Goal: Transaction & Acquisition: Subscribe to service/newsletter

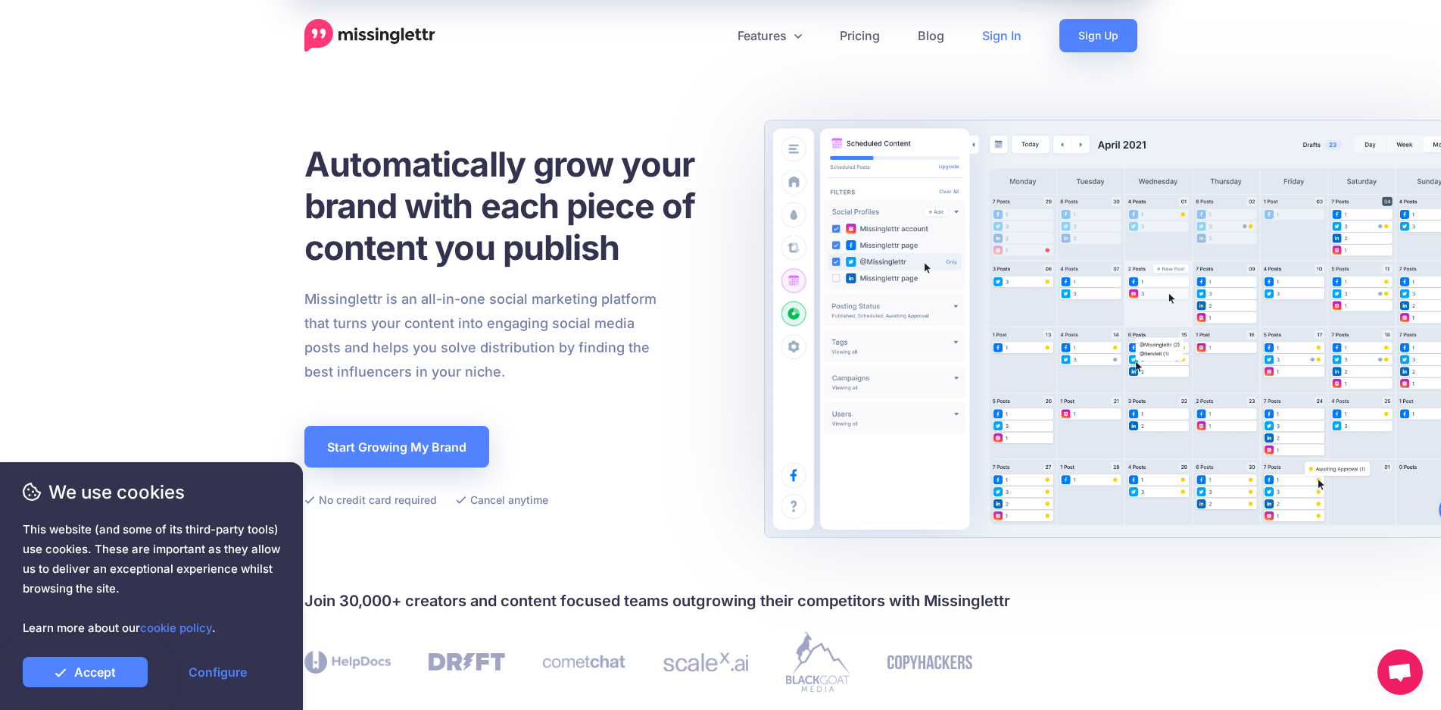
click at [1005, 34] on link "Sign In" at bounding box center [1001, 35] width 77 height 33
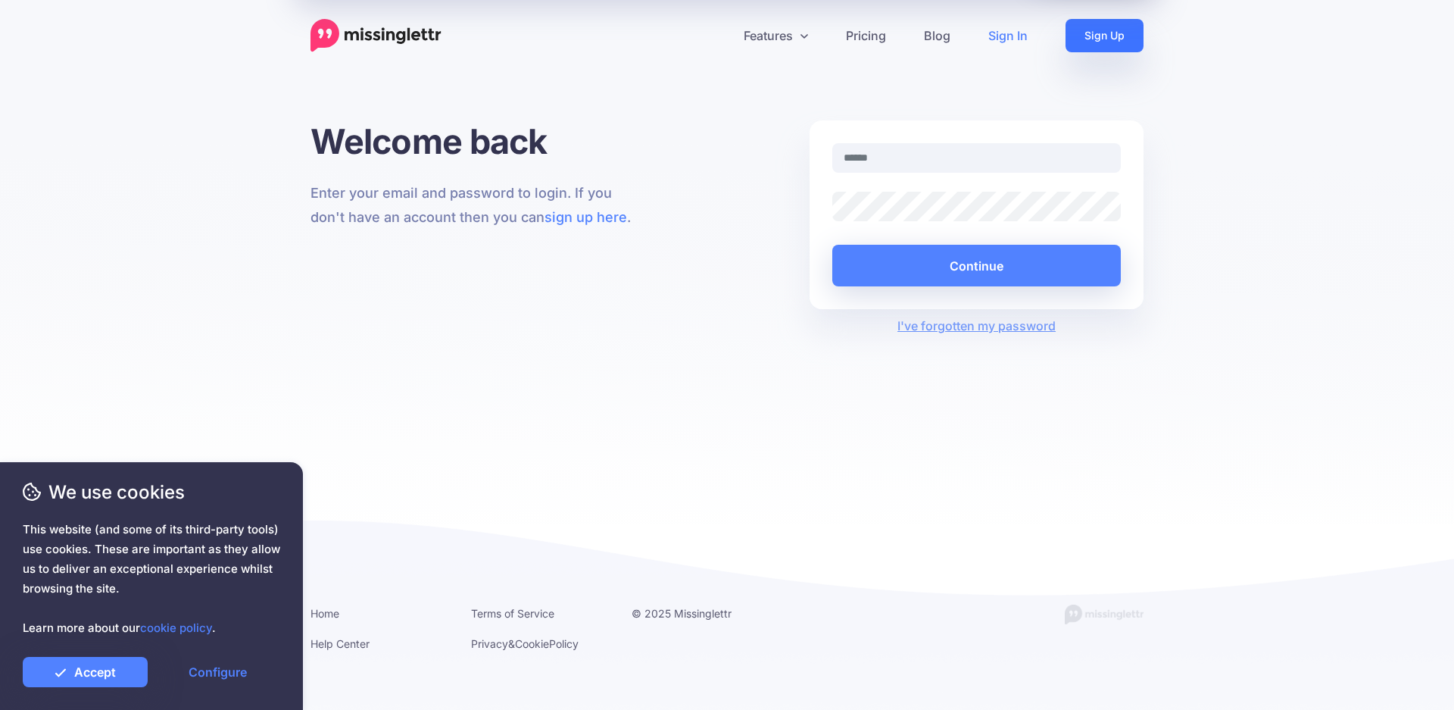
click at [1109, 43] on link "Sign Up" at bounding box center [1105, 35] width 78 height 33
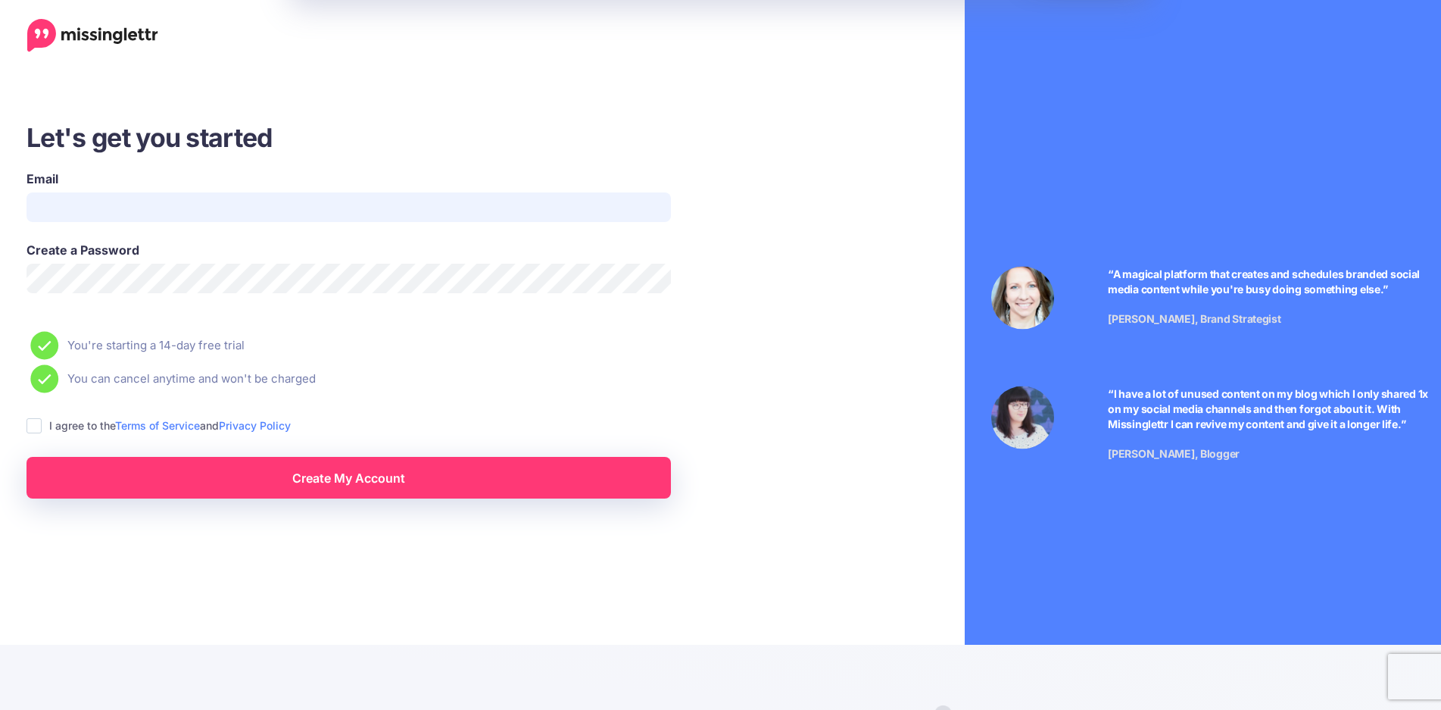
click at [158, 204] on input "Email" at bounding box center [349, 207] width 644 height 30
type input "**********"
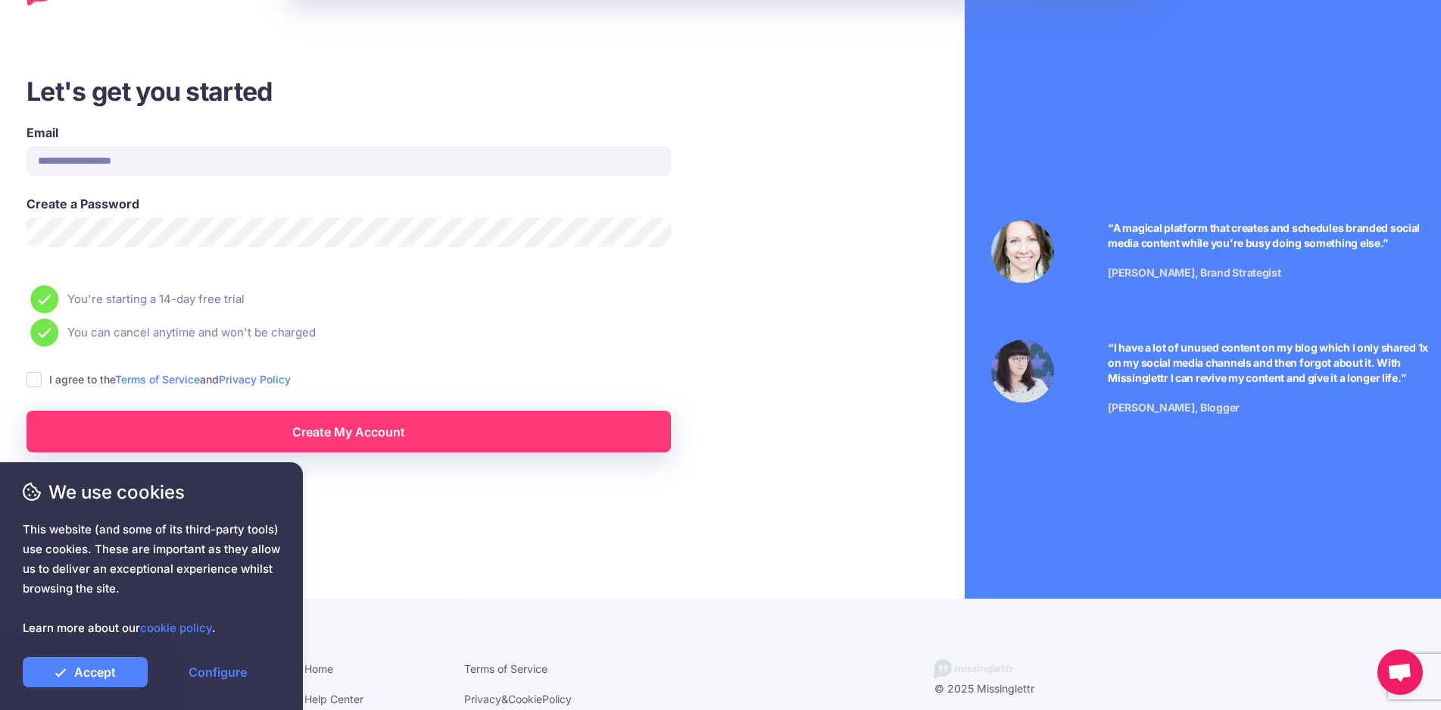
scroll to position [71, 0]
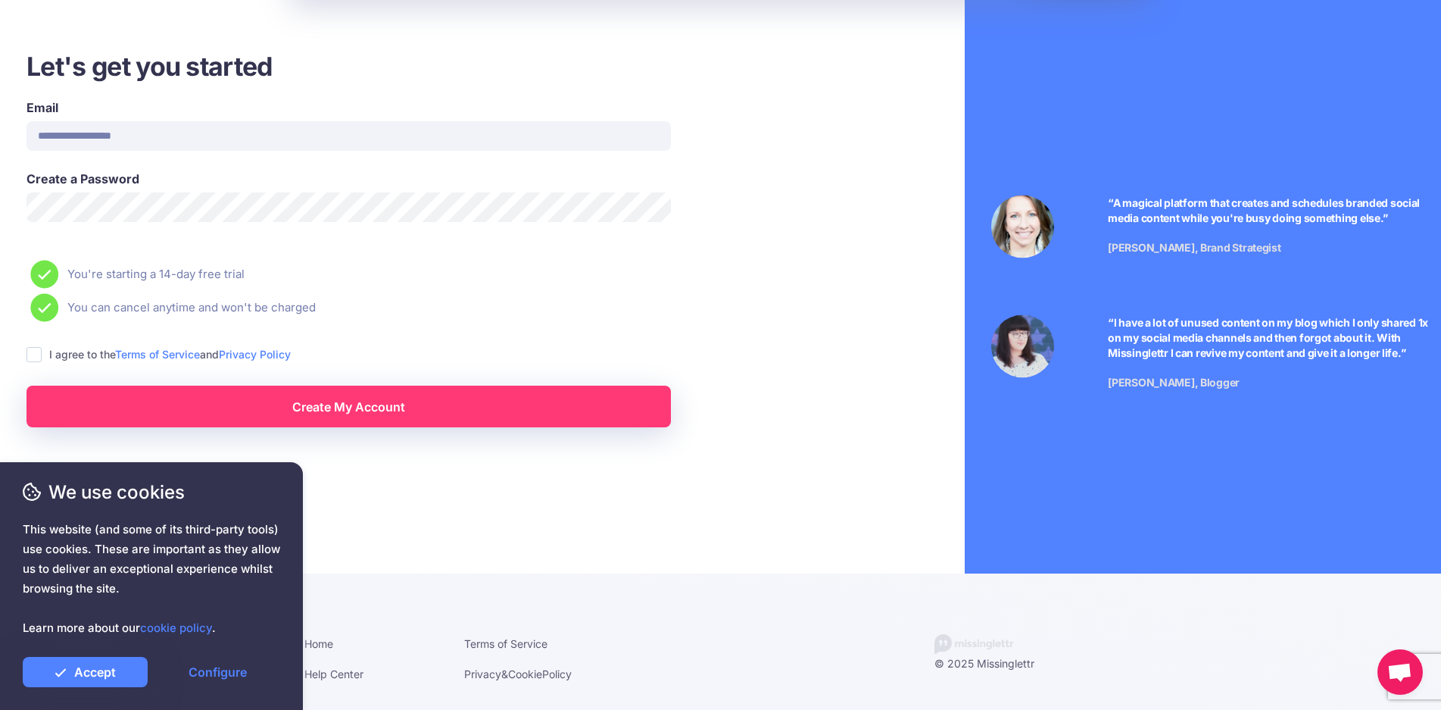
click at [23, 351] on div "**********" at bounding box center [415, 238] width 809 height 378
click at [32, 356] on ins at bounding box center [34, 354] width 15 height 15
click at [150, 407] on link "Create My Account" at bounding box center [349, 406] width 644 height 42
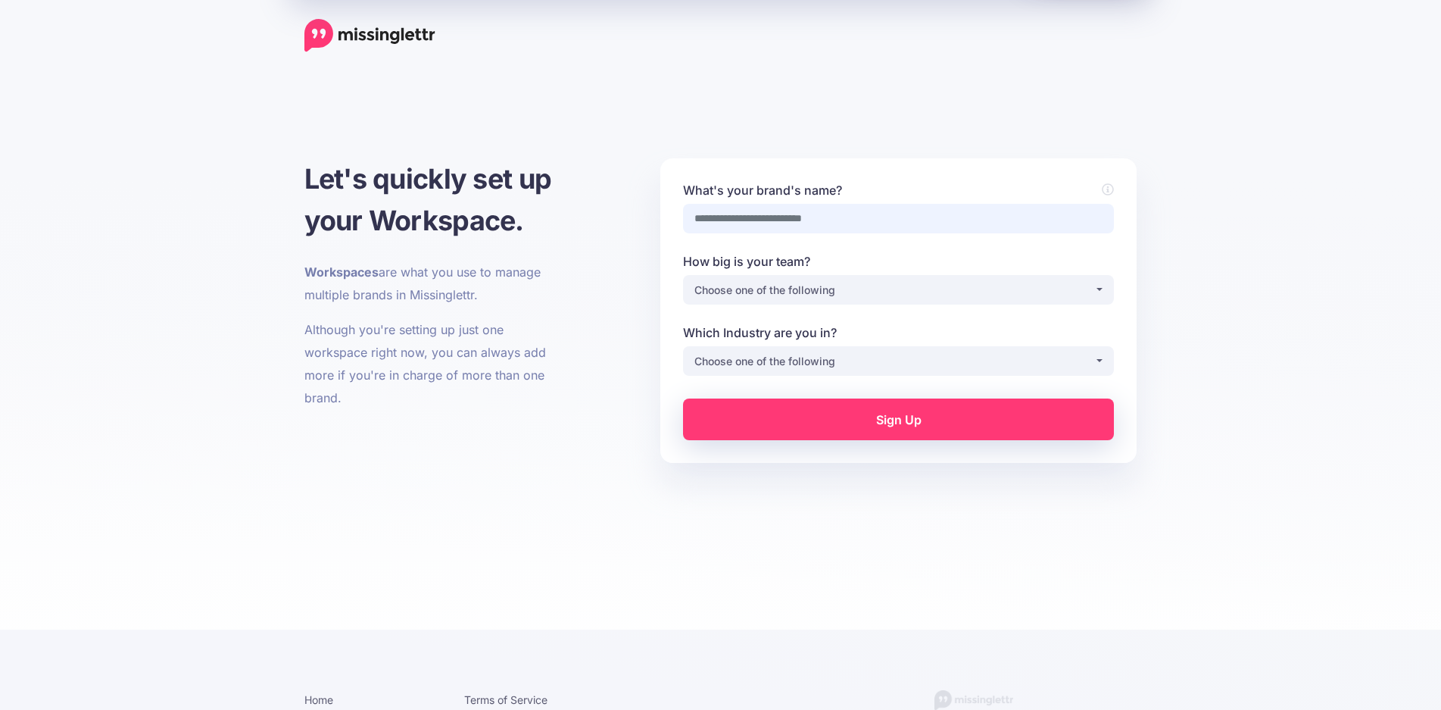
click at [792, 223] on input "What's your brand's name?" at bounding box center [898, 219] width 431 height 30
type input "******"
click at [881, 286] on div "Choose one of the following" at bounding box center [894, 290] width 400 height 18
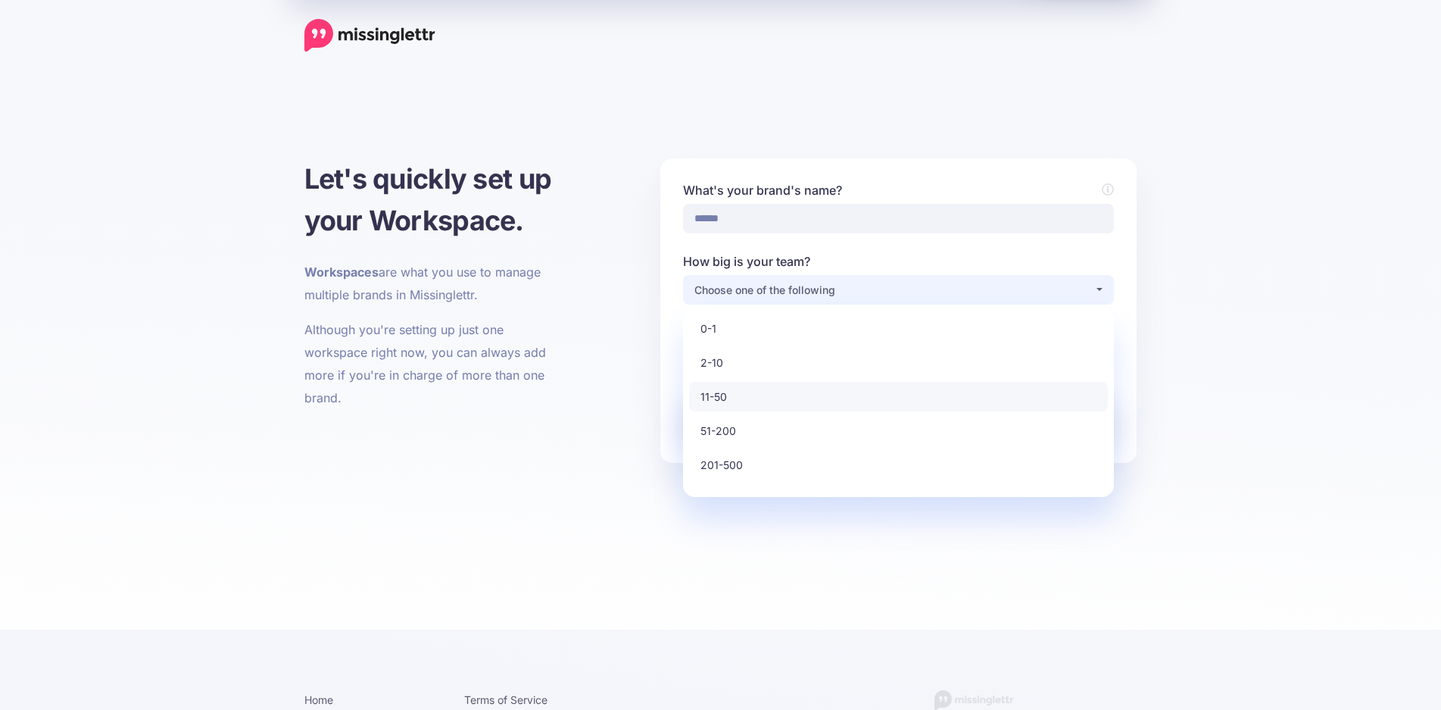
click at [738, 400] on link "11-50" at bounding box center [898, 397] width 419 height 30
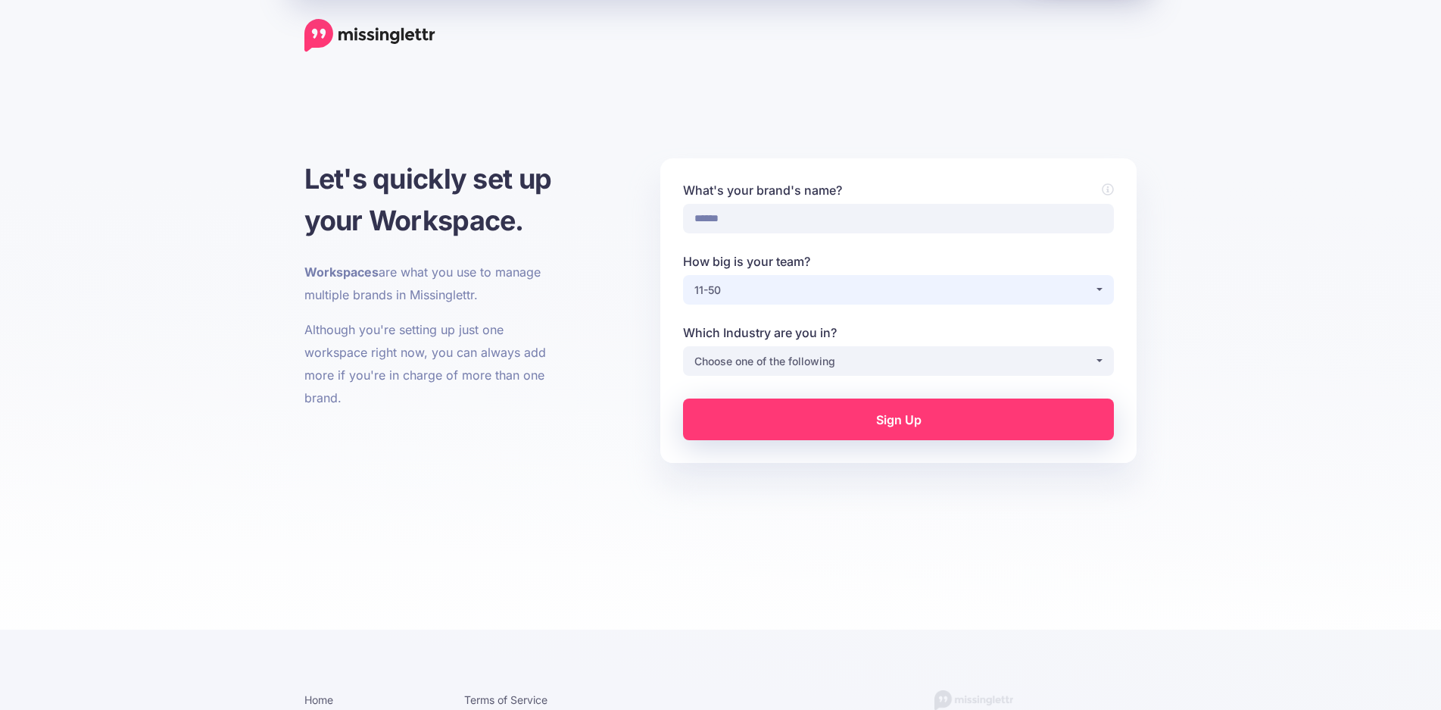
click at [747, 291] on div "11-50" at bounding box center [894, 290] width 400 height 18
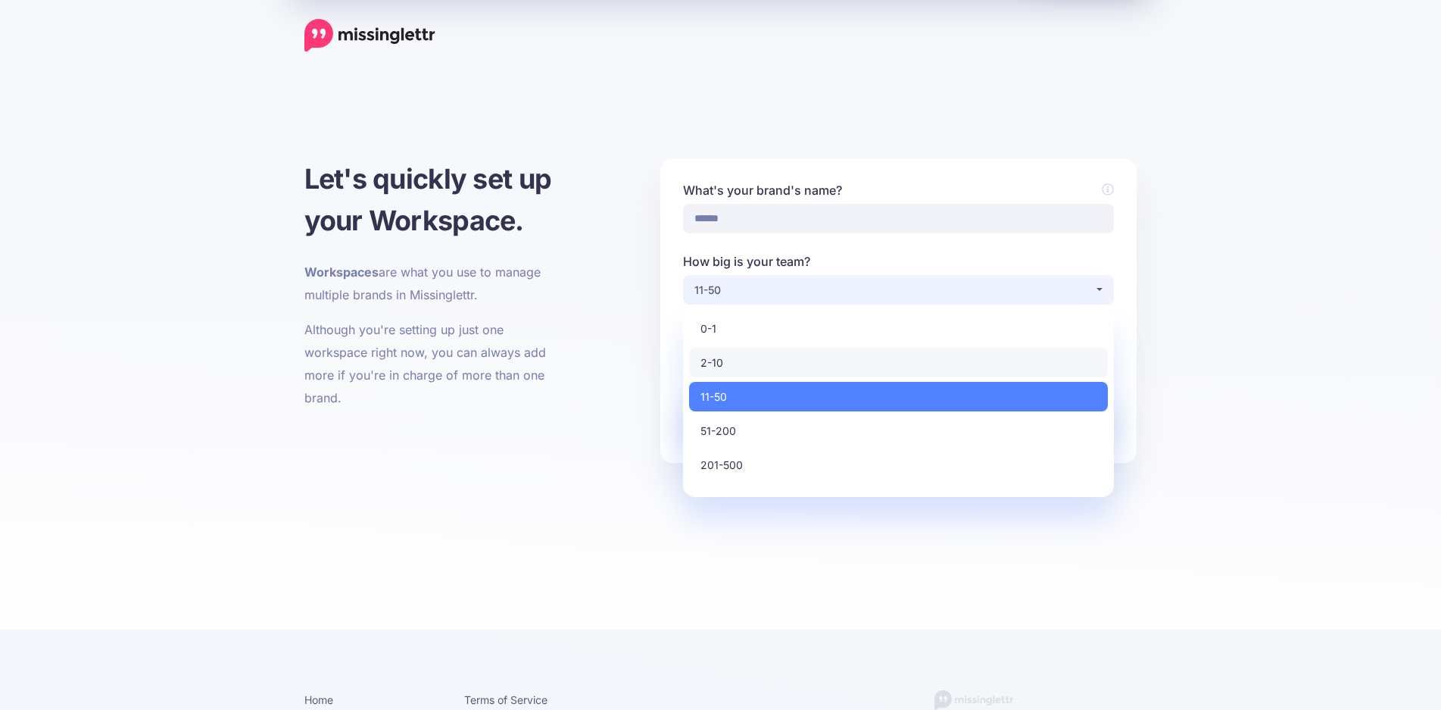
click at [738, 362] on link "2-10" at bounding box center [898, 363] width 419 height 30
select select "*"
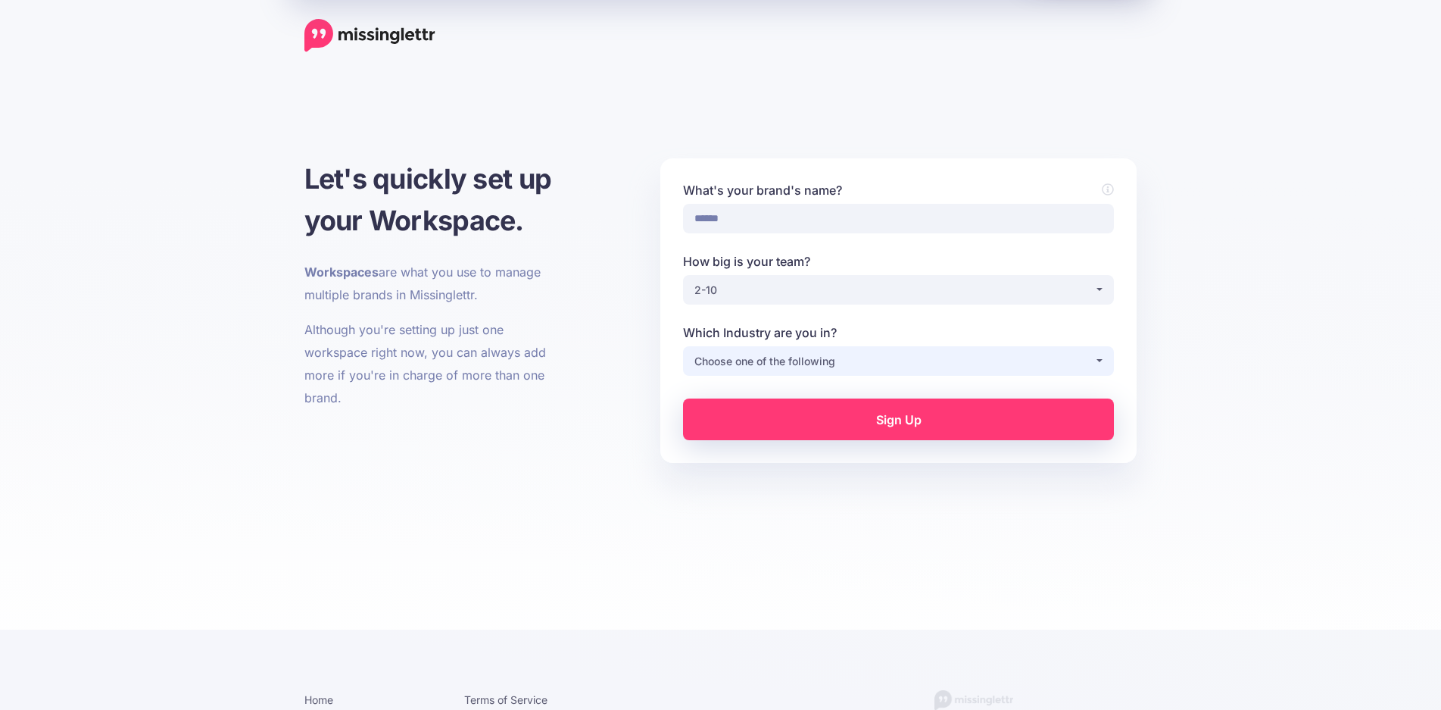
click at [743, 364] on div "Choose one of the following" at bounding box center [894, 361] width 400 height 18
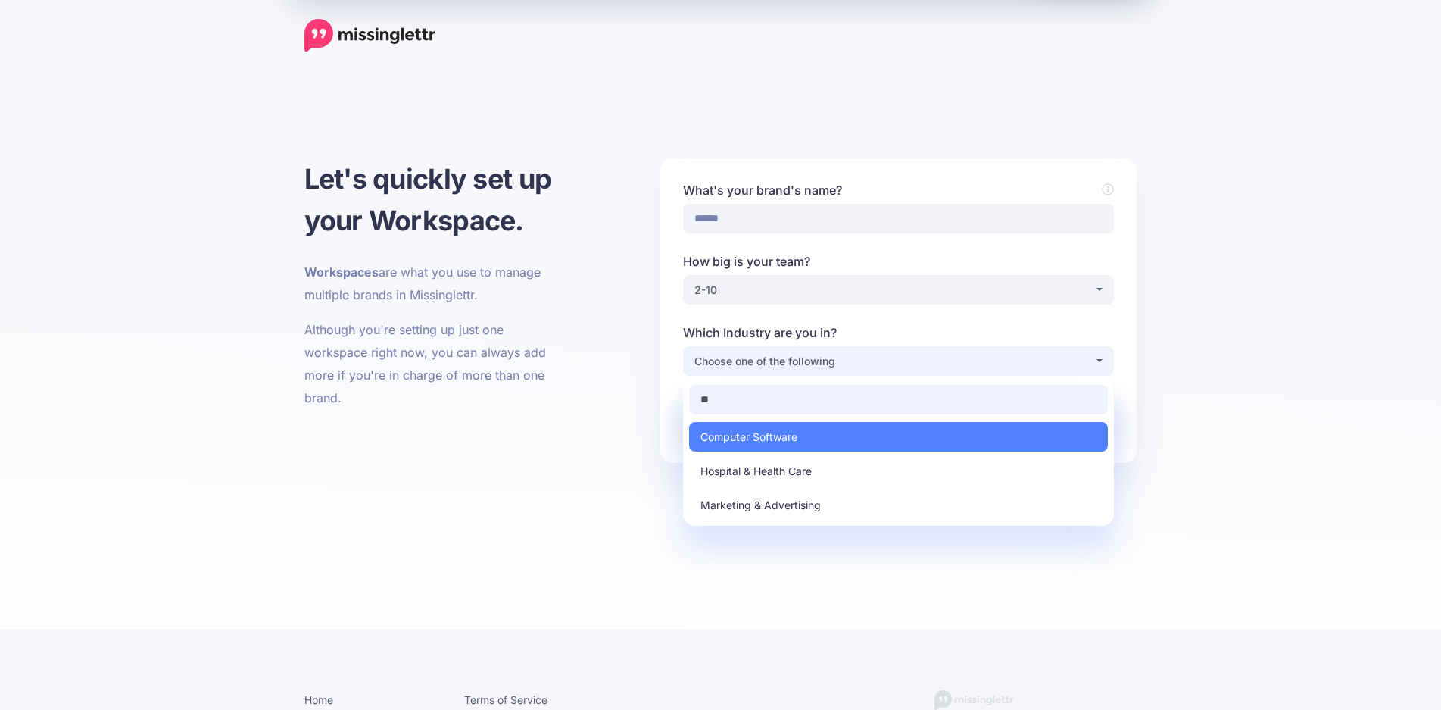
type input "*"
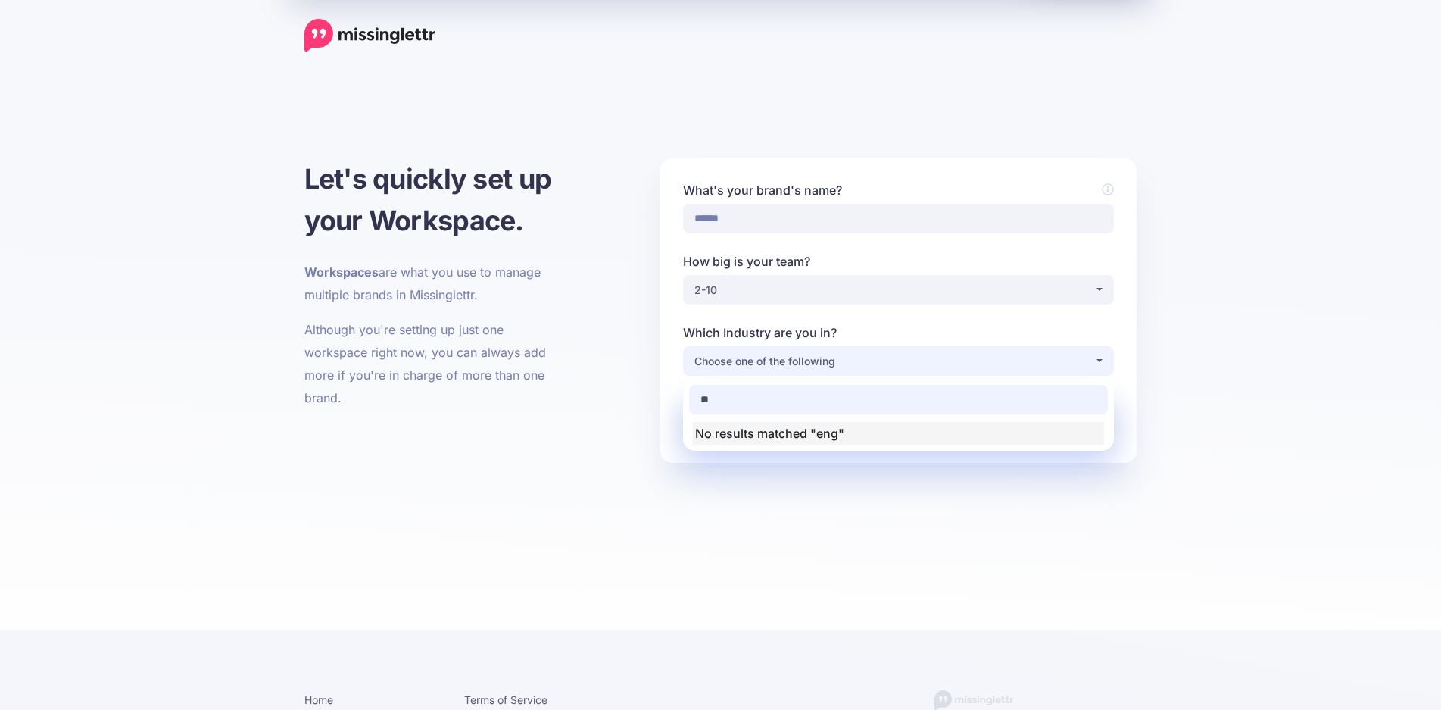
type input "*"
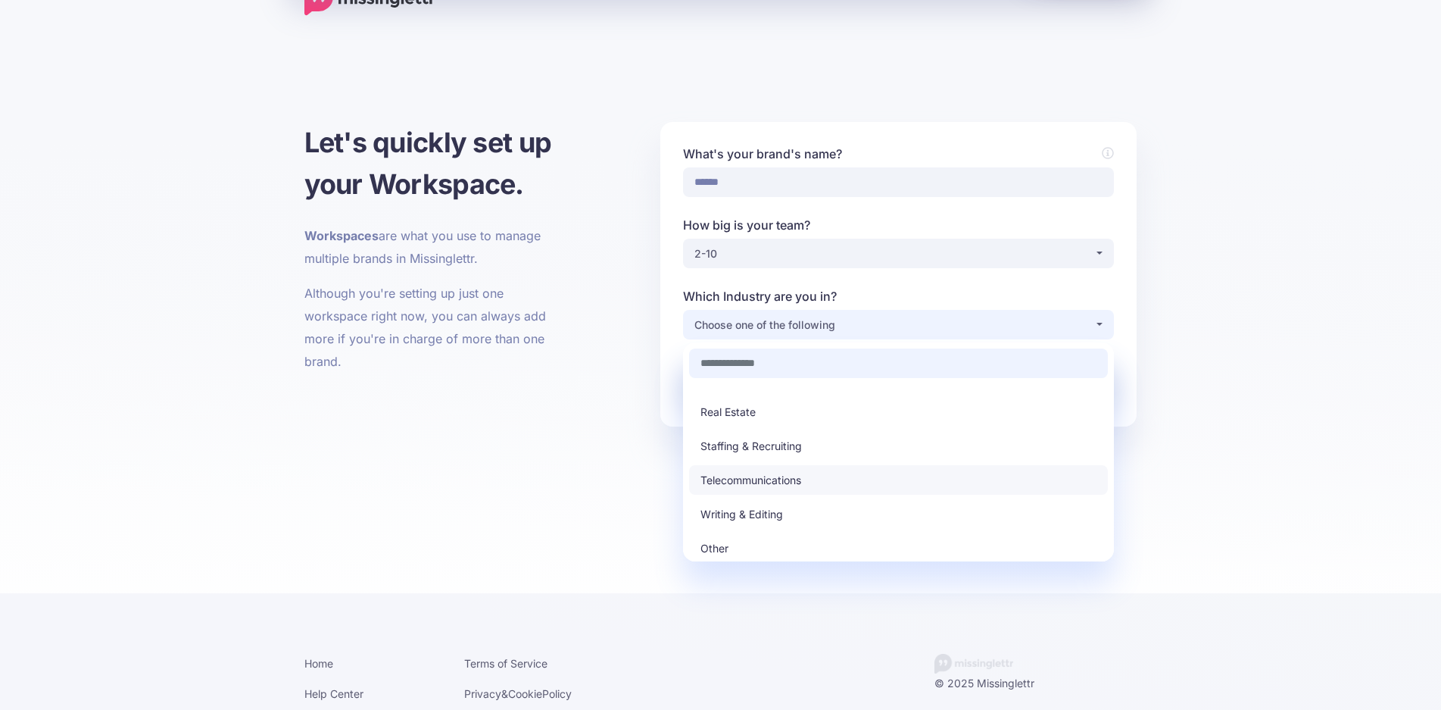
scroll to position [56, 0]
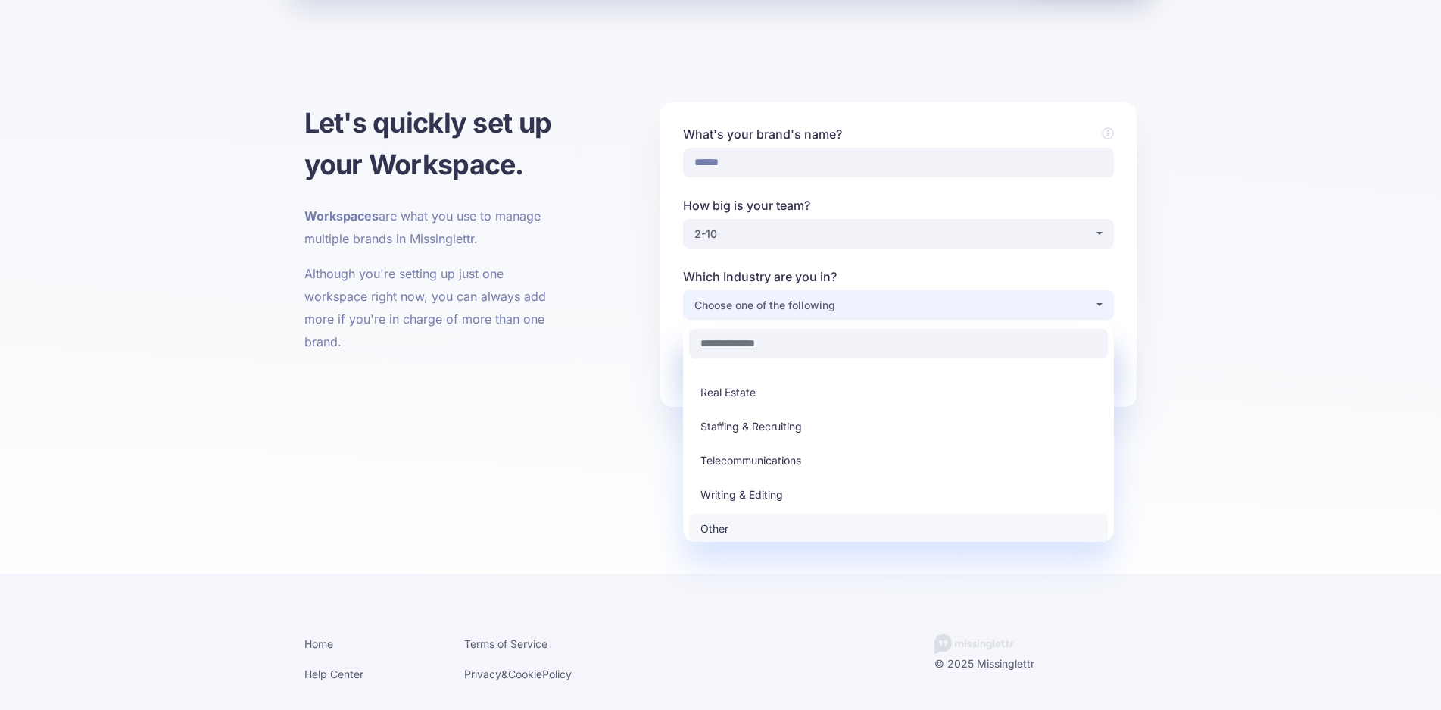
click at [743, 535] on link "Other" at bounding box center [898, 528] width 419 height 30
select select "*****"
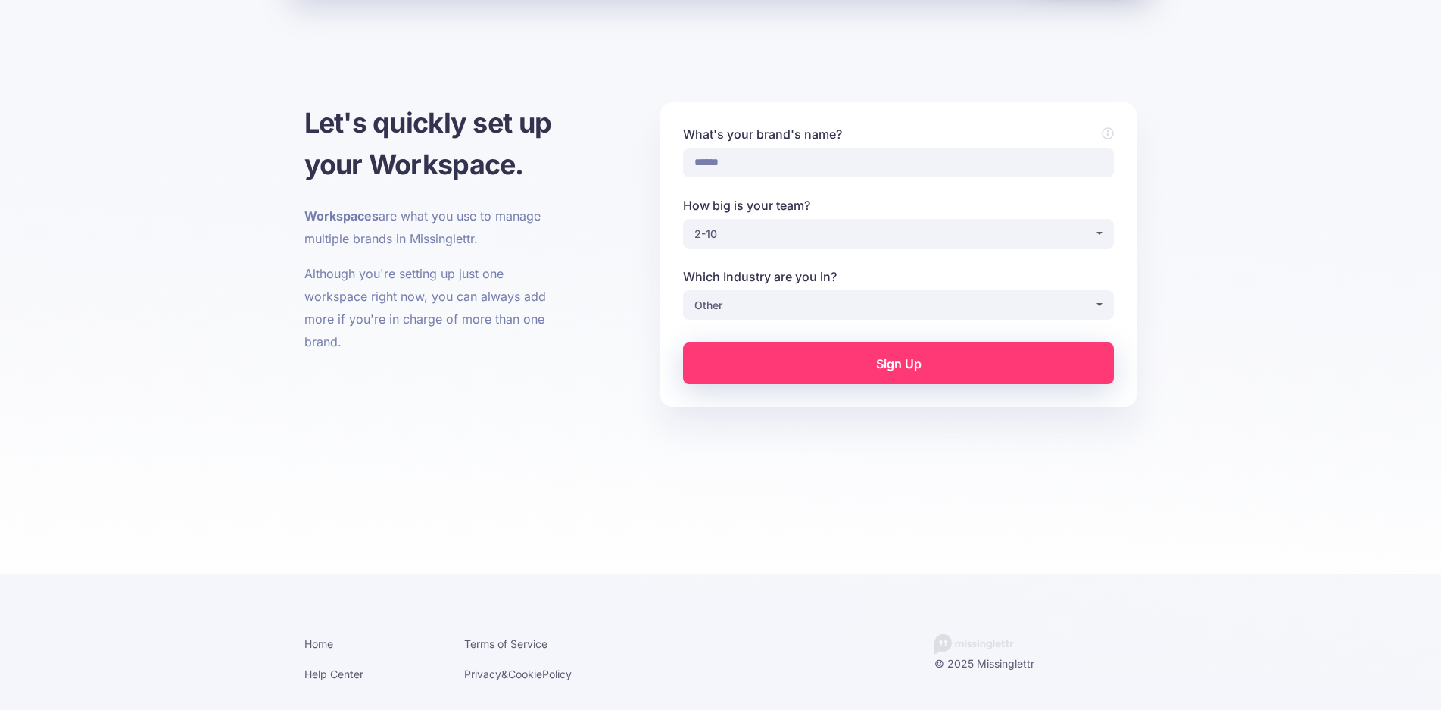
click at [891, 341] on form "**********" at bounding box center [898, 254] width 431 height 259
click at [897, 356] on link "Sign Up" at bounding box center [898, 363] width 431 height 42
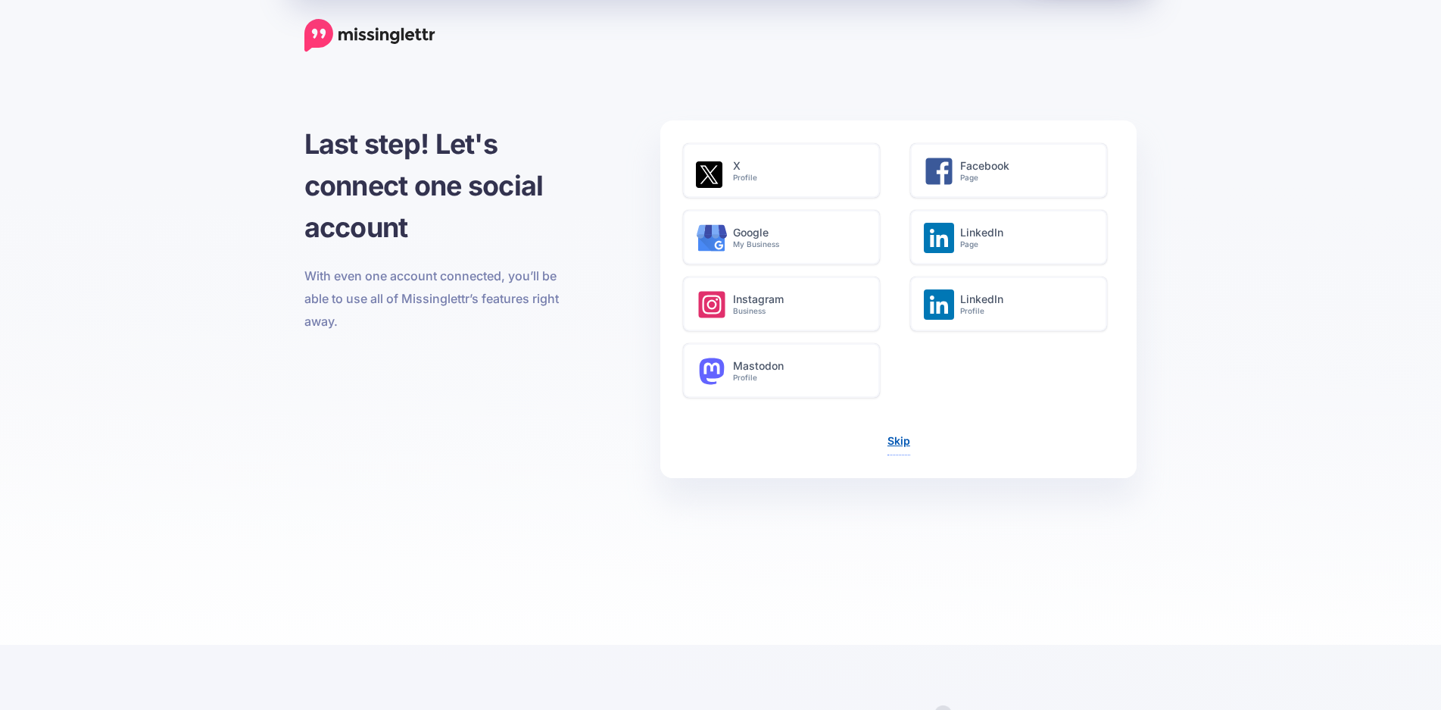
click at [898, 441] on link "Skip" at bounding box center [899, 440] width 23 height 13
click at [900, 443] on link "Skip" at bounding box center [899, 440] width 23 height 13
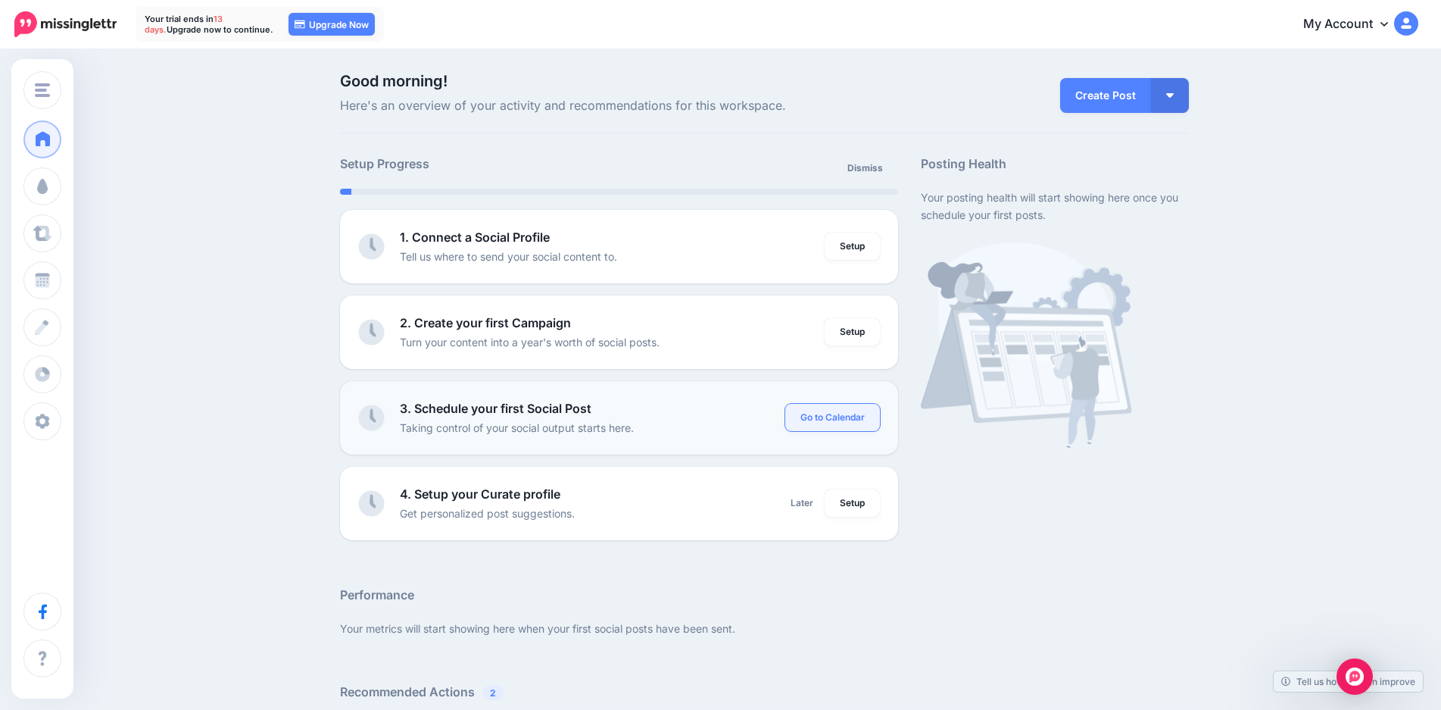
click at [841, 418] on link "Go to Calendar" at bounding box center [832, 417] width 95 height 27
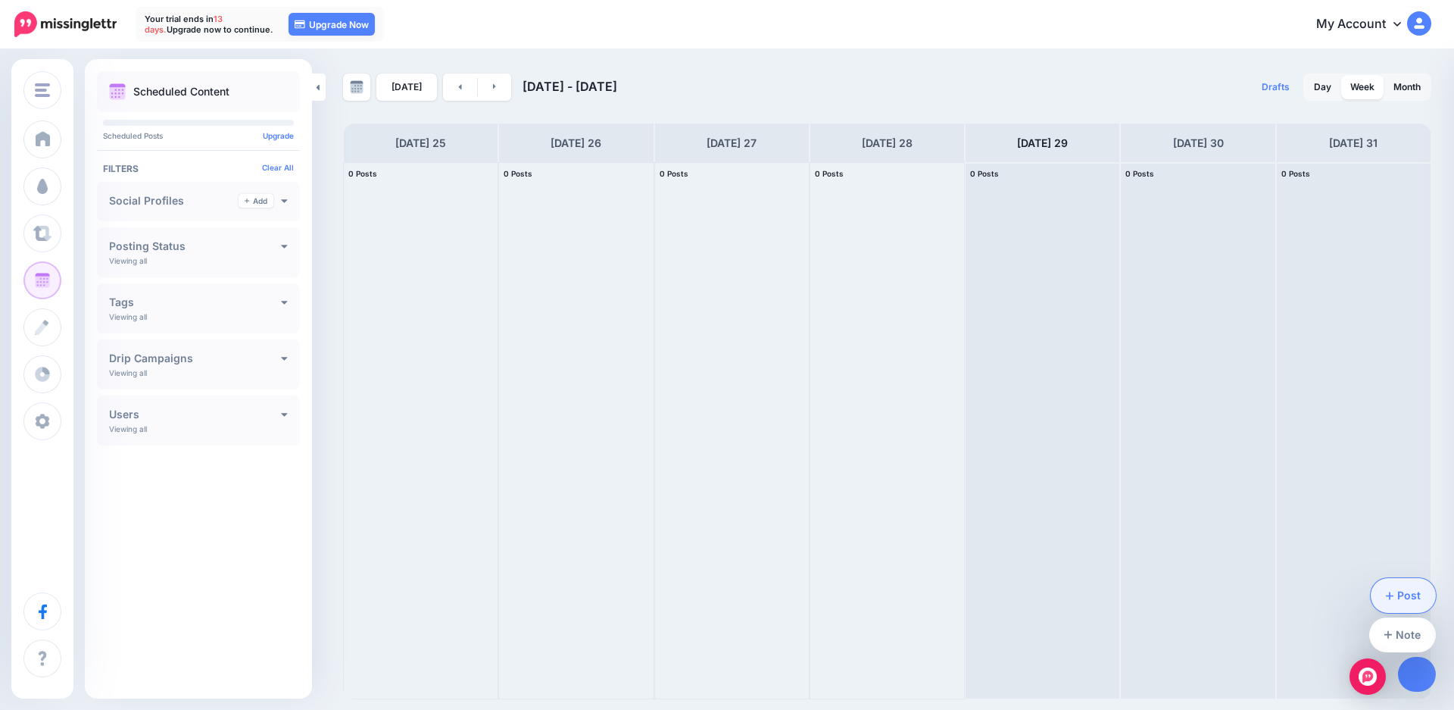
click at [1412, 589] on link "Post" at bounding box center [1404, 595] width 66 height 35
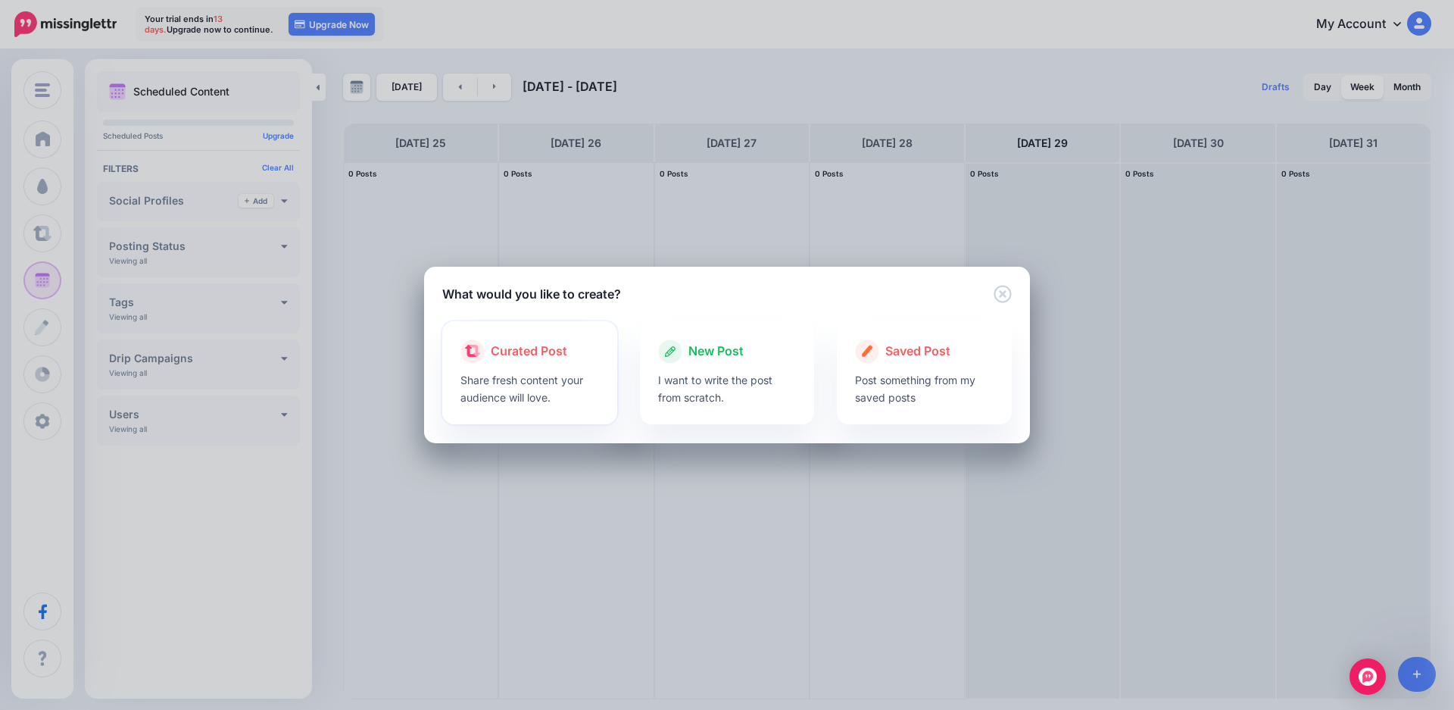
click at [535, 369] on div at bounding box center [529, 368] width 139 height 8
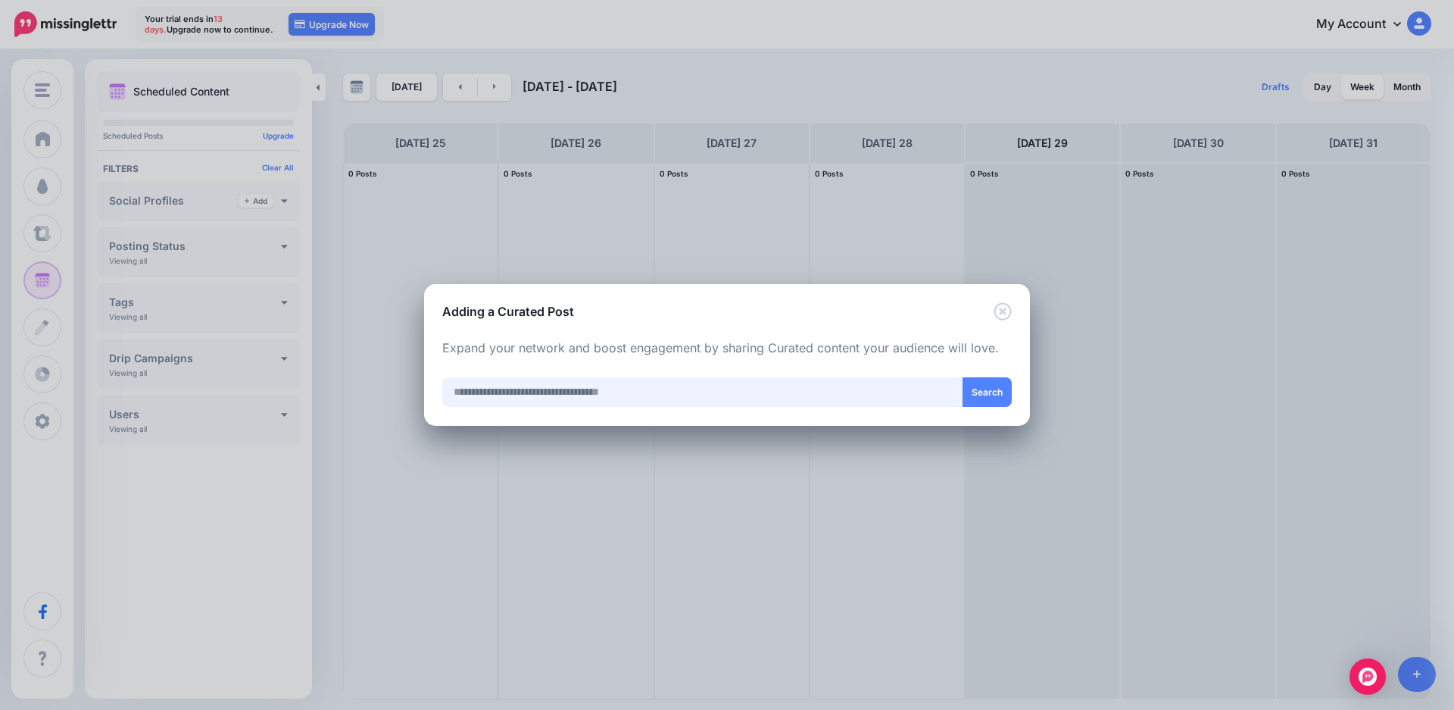
click at [591, 389] on input "text" at bounding box center [702, 392] width 521 height 30
type input "**********"
click at [1001, 397] on button "Search" at bounding box center [987, 392] width 49 height 30
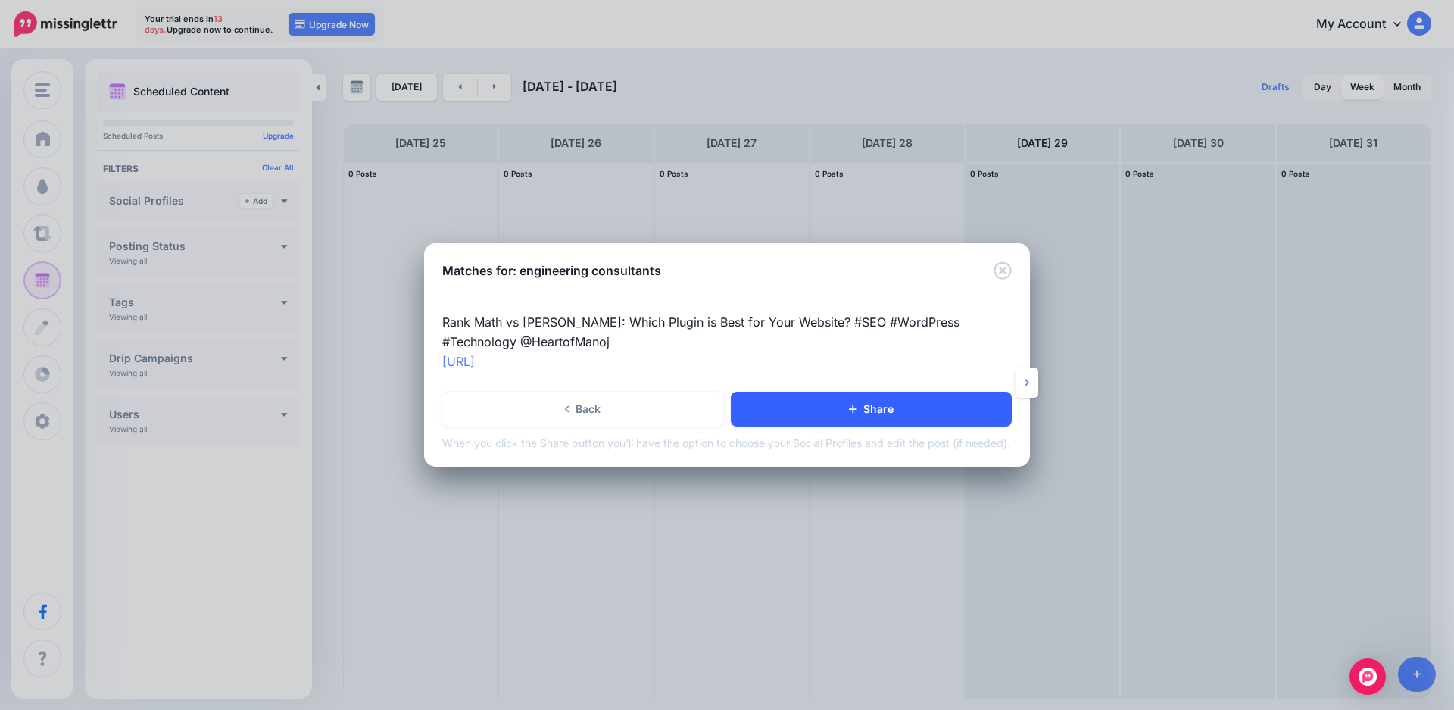
click at [808, 413] on link "Share" at bounding box center [871, 409] width 281 height 35
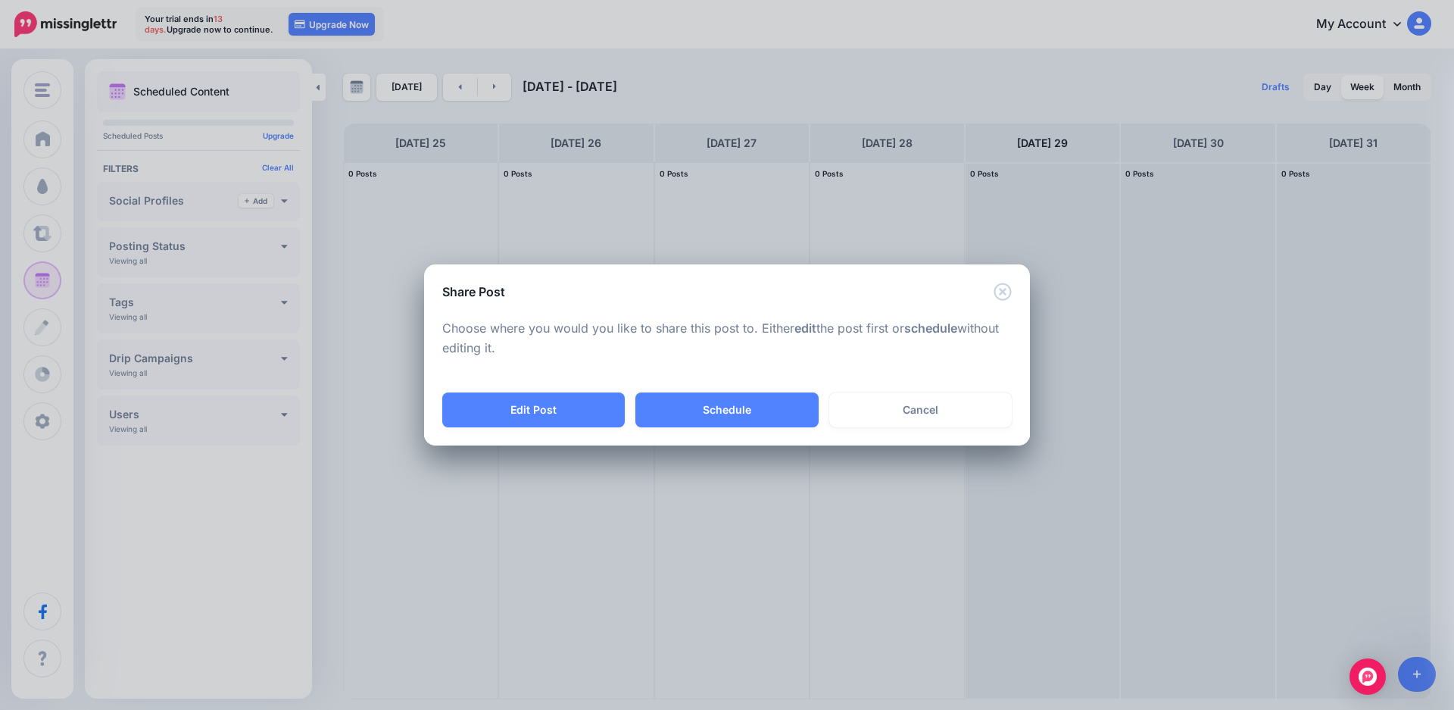
click at [485, 321] on p "Choose where you would you like to share this post to. Either edit the post fir…" at bounding box center [727, 338] width 570 height 39
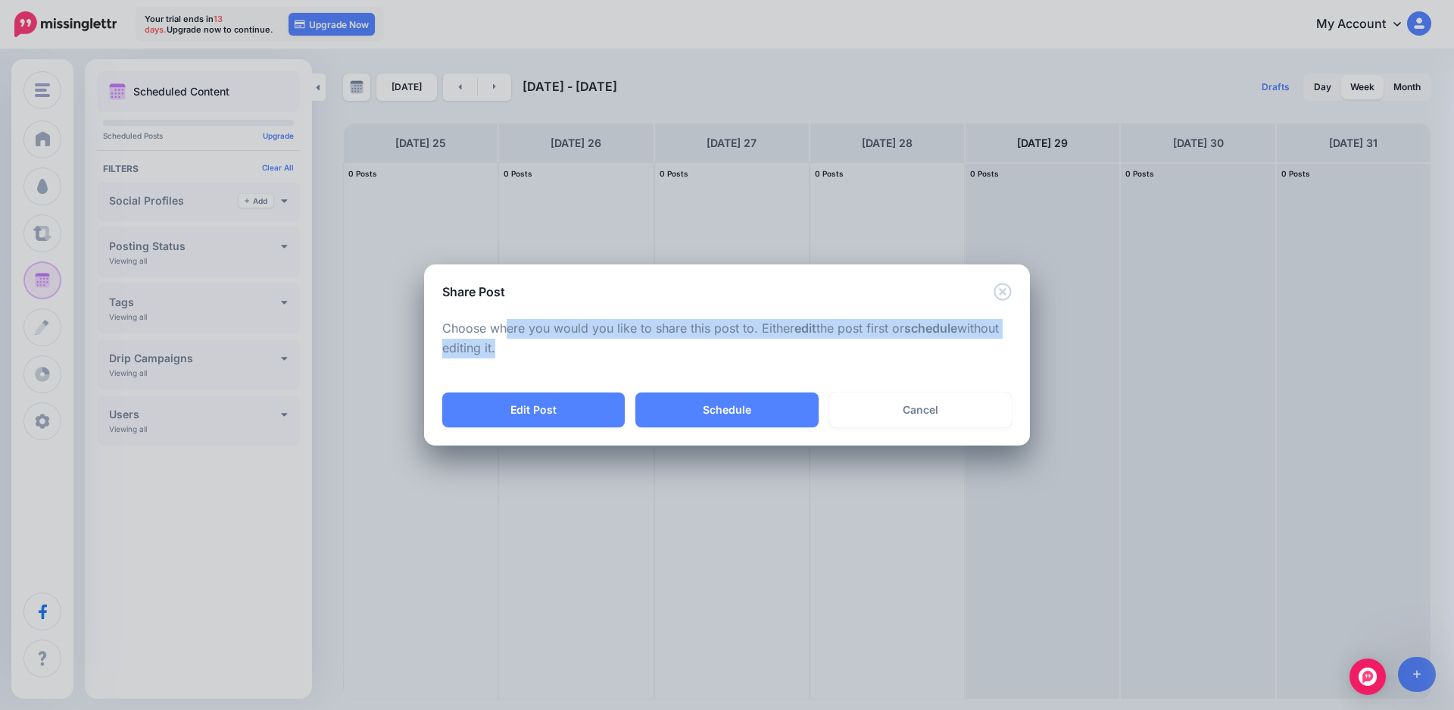
click at [485, 321] on p "Choose where you would you like to share this post to. Either edit the post fir…" at bounding box center [727, 338] width 570 height 39
click at [571, 333] on p "Choose where you would you like to share this post to. Either edit the post fir…" at bounding box center [727, 338] width 570 height 39
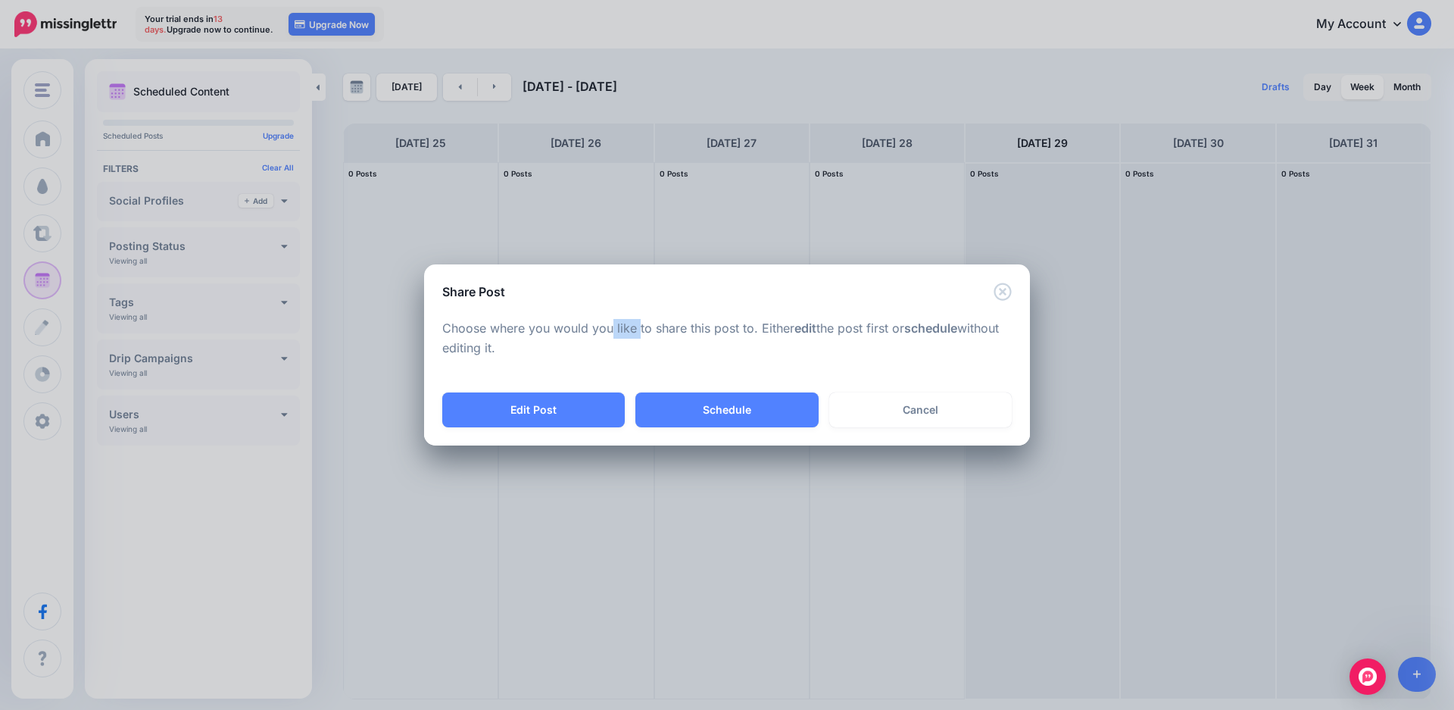
click at [571, 333] on p "Choose where you would you like to share this post to. Either edit the post fir…" at bounding box center [727, 338] width 570 height 39
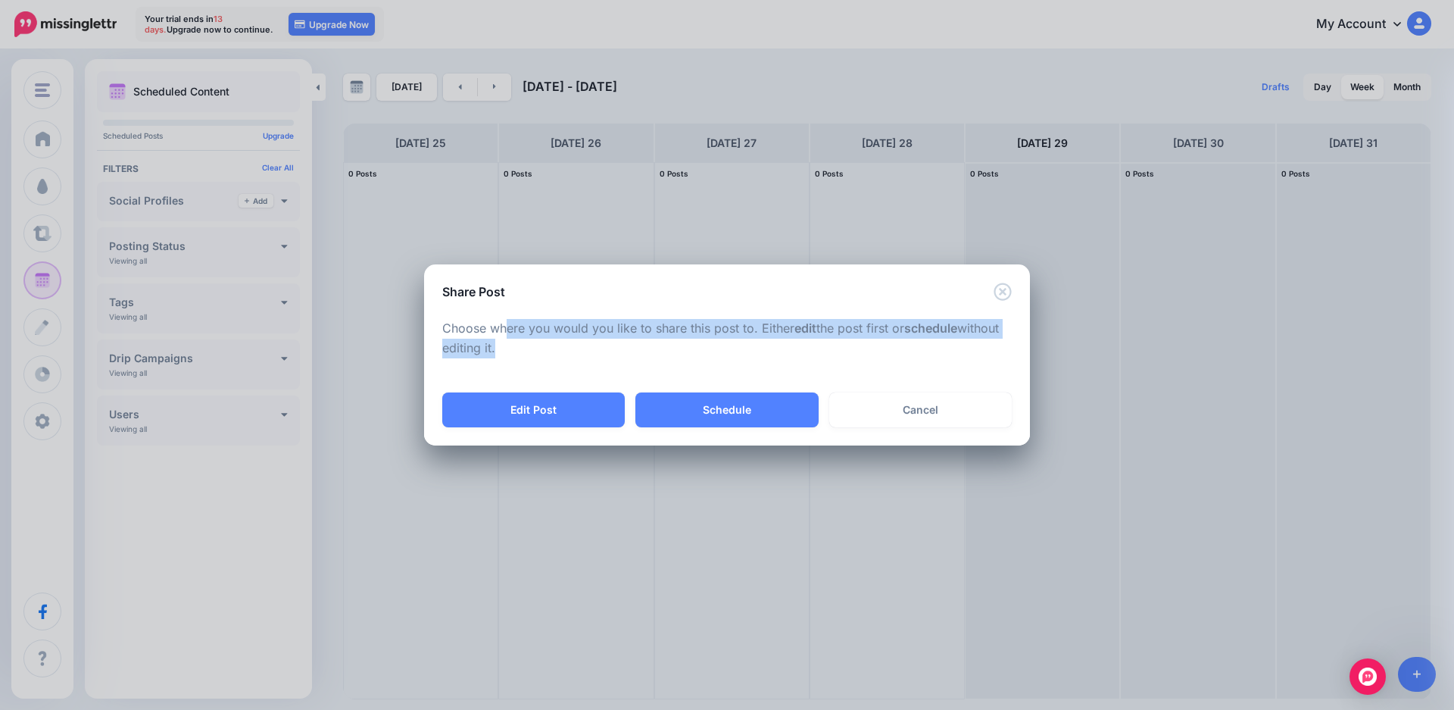
click at [571, 333] on p "Choose where you would you like to share this post to. Either edit the post fir…" at bounding box center [727, 338] width 570 height 39
click at [582, 411] on button "Edit Post" at bounding box center [533, 409] width 183 height 35
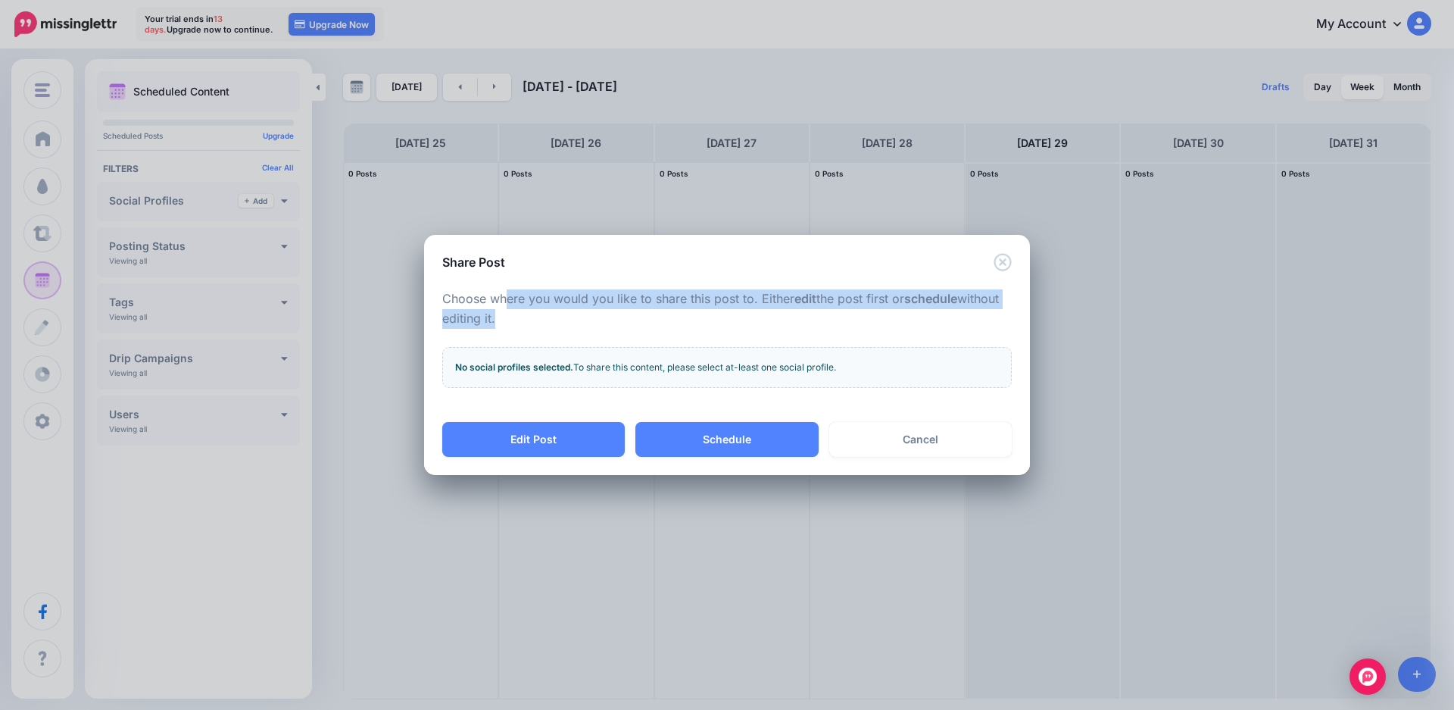
click at [677, 313] on p "Choose where you would you like to share this post to. Either edit the post fir…" at bounding box center [727, 308] width 570 height 39
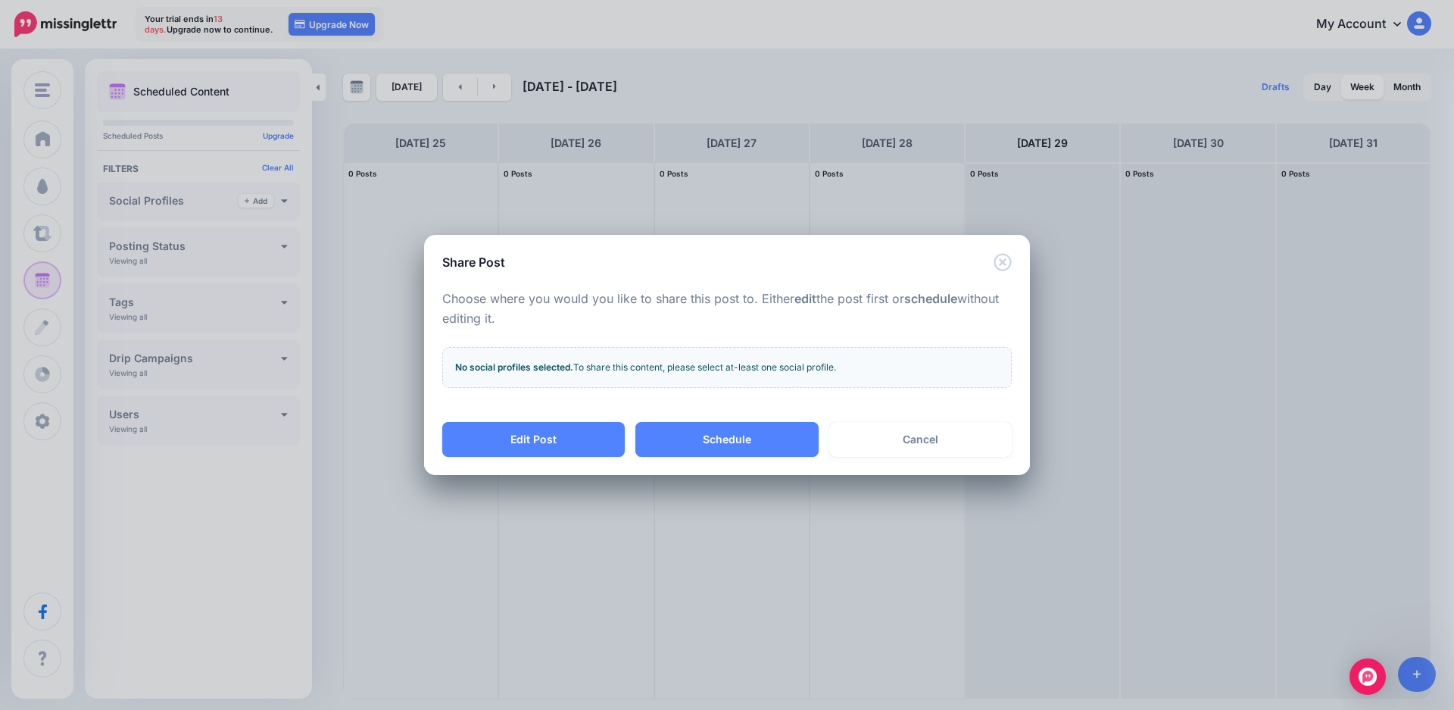
click at [527, 368] on b "No social profiles selected." at bounding box center [514, 366] width 118 height 11
click at [592, 366] on div "No social profiles selected. To share this content, please select at-least one …" at bounding box center [727, 367] width 570 height 41
click at [667, 441] on button "Schedule" at bounding box center [726, 439] width 183 height 35
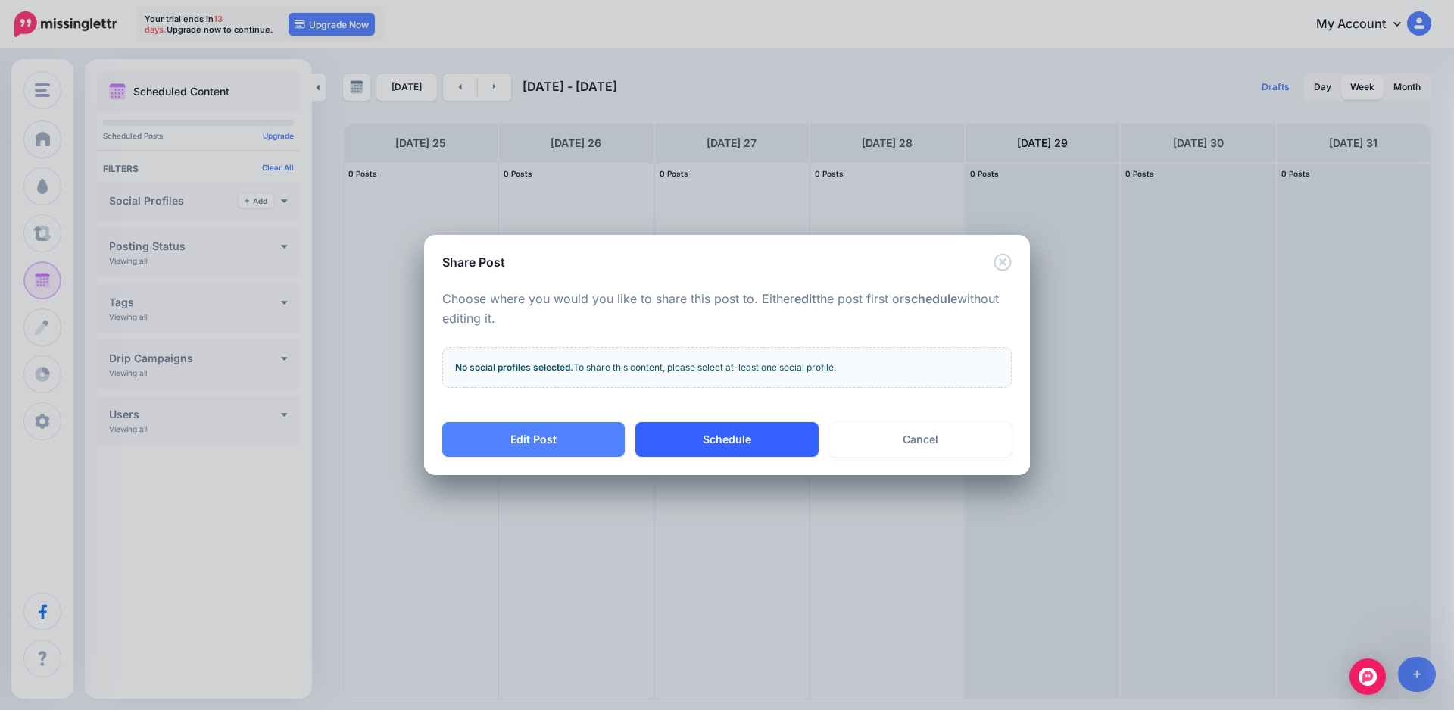
click at [700, 439] on button "Schedule" at bounding box center [726, 439] width 183 height 35
click at [748, 436] on button "Schedule" at bounding box center [726, 439] width 183 height 35
click at [576, 427] on button "Edit Post" at bounding box center [533, 439] width 183 height 35
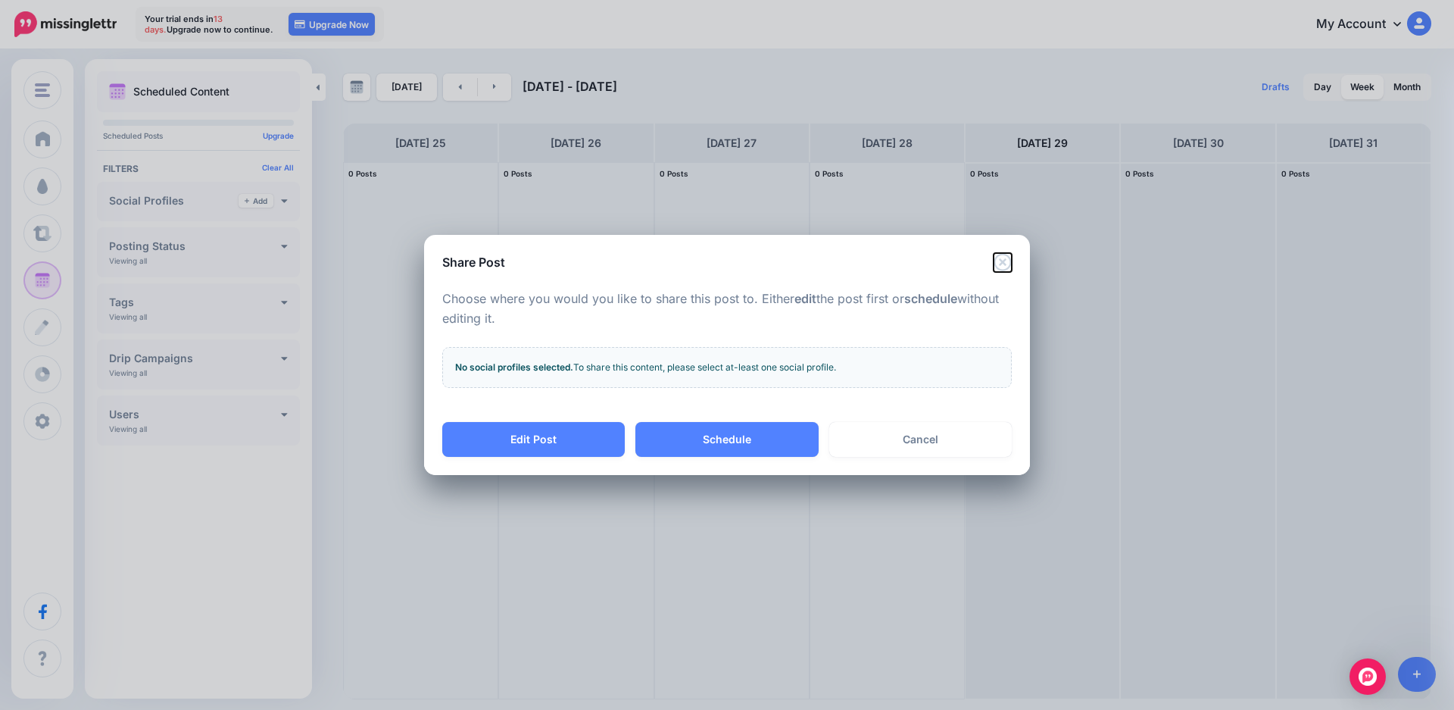
click at [1001, 265] on icon "Close" at bounding box center [1003, 262] width 18 height 18
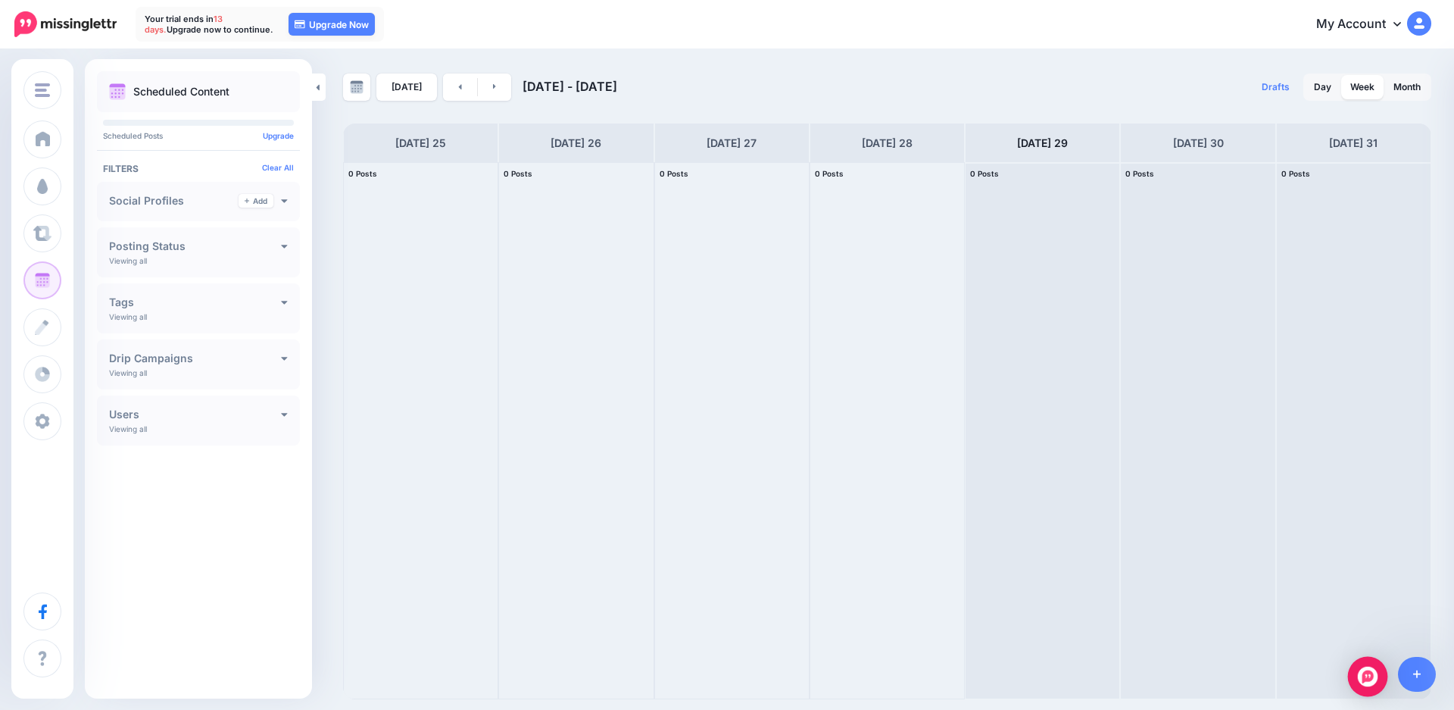
click at [1369, 682] on img "Open Intercom Messenger" at bounding box center [1368, 676] width 20 height 20
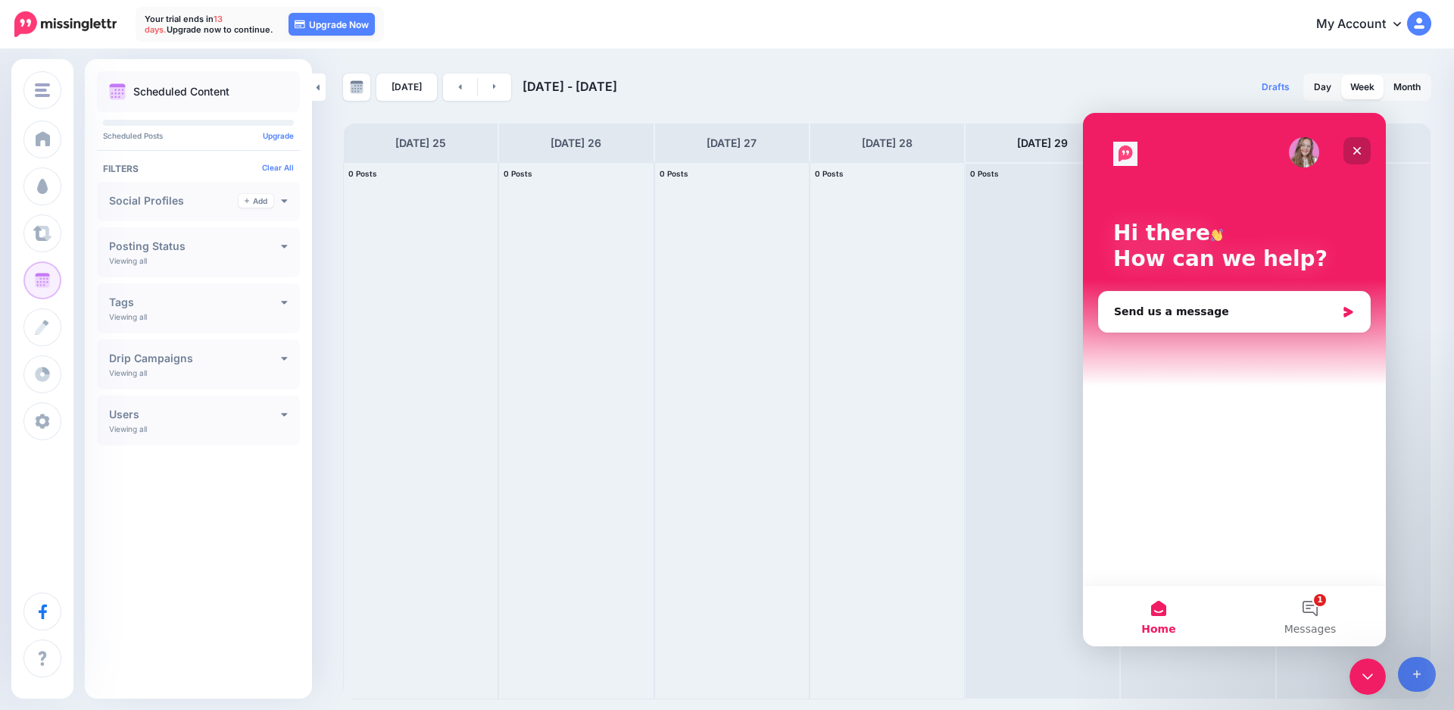
click at [1359, 149] on icon "Close" at bounding box center [1357, 151] width 8 height 8
